Goal: Information Seeking & Learning: Learn about a topic

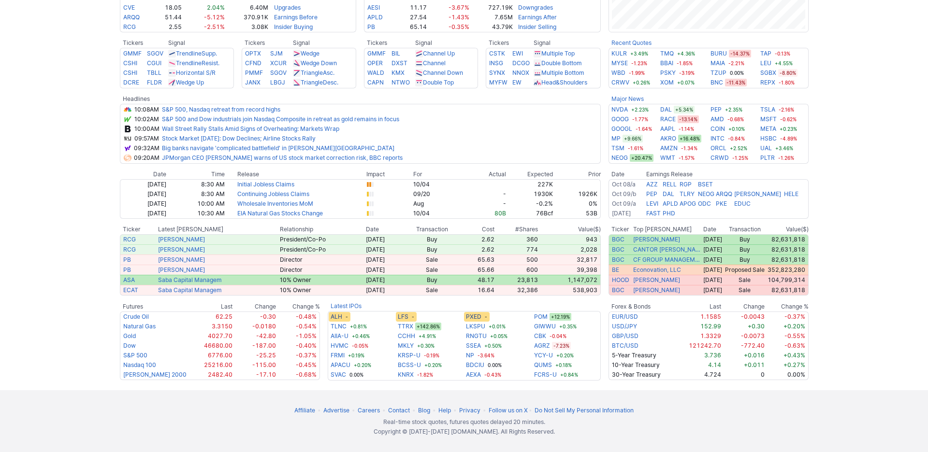
scroll to position [433, 0]
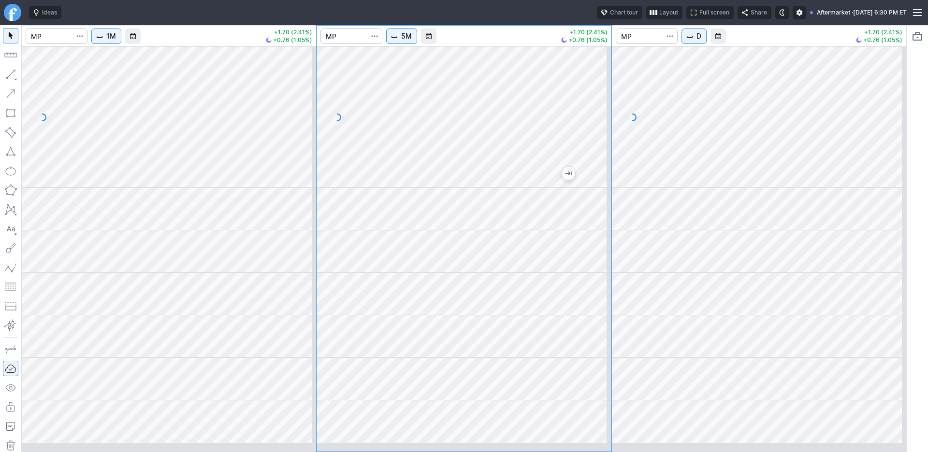
click at [318, 158] on div "1M +1.70 (2.41%) +0.76 (1.05%) 5M +1.70 (2.41%) +0.76 (1.05%) D +1.70 (2.41%) +…" at bounding box center [463, 238] width 885 height 427
